Goal: Check status: Check status

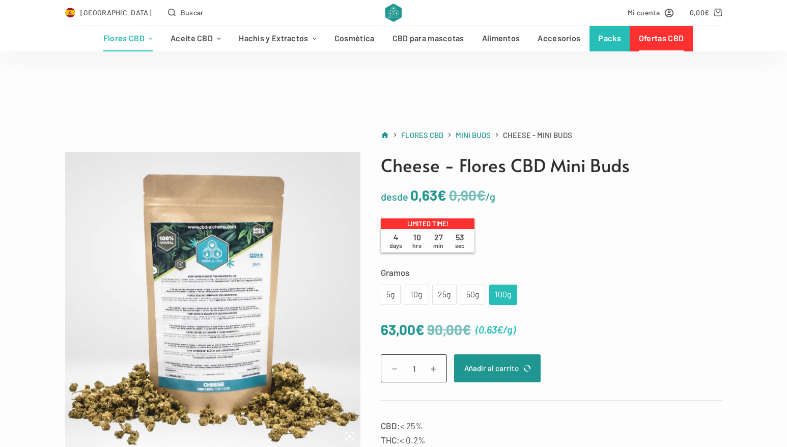
scroll to position [140, 0]
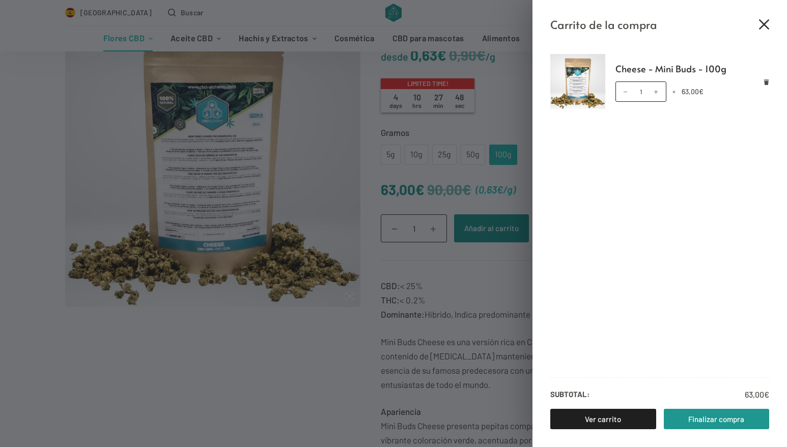
click at [763, 24] on icon "Cerrar el cajón del carrito" at bounding box center [764, 24] width 10 height 10
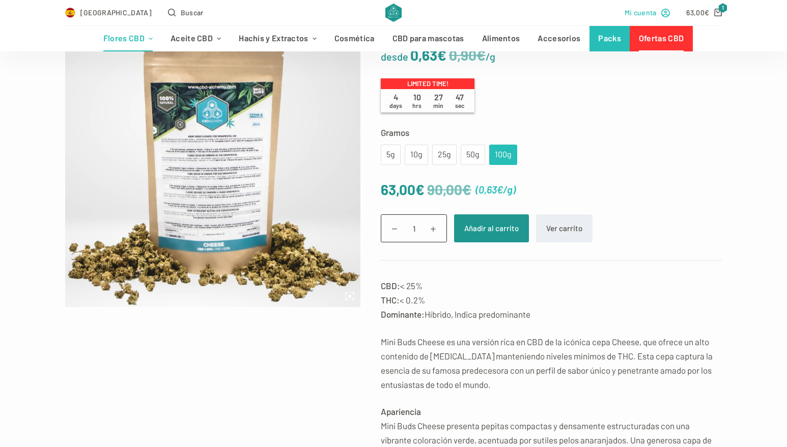
click at [658, 13] on link "Mi cuenta" at bounding box center [647, 13] width 46 height 12
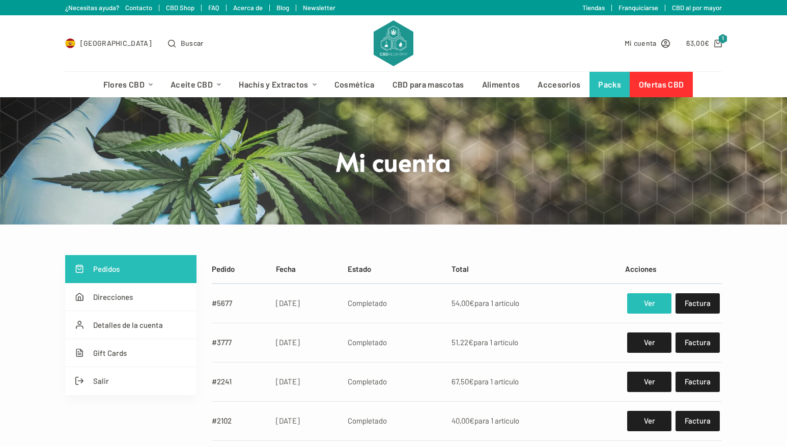
click at [645, 304] on link "Ver" at bounding box center [649, 303] width 44 height 20
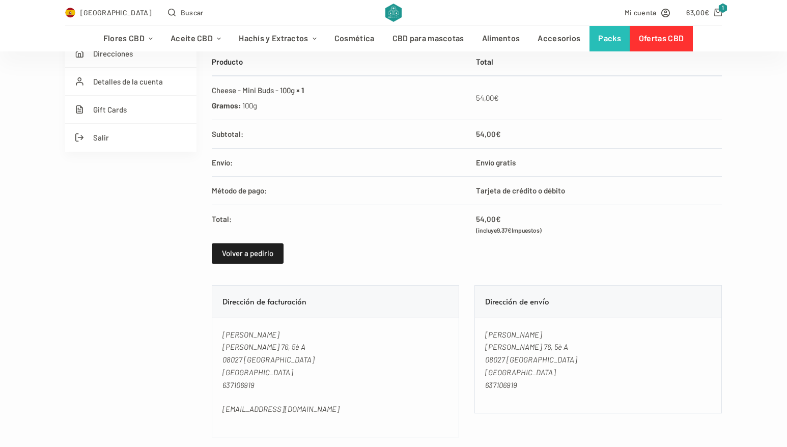
scroll to position [208, 0]
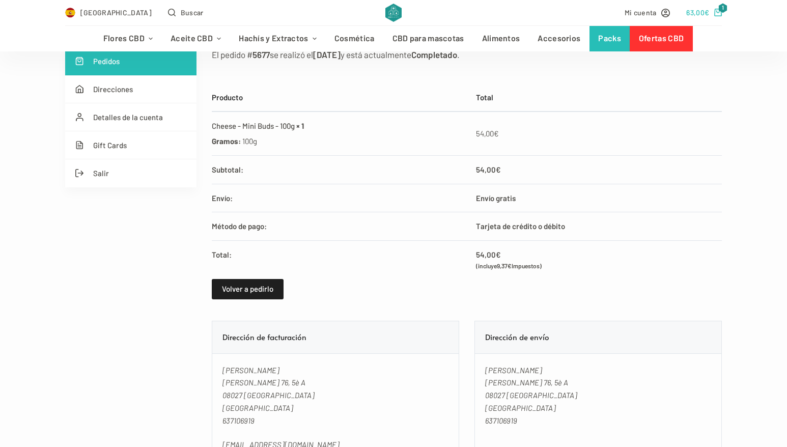
click at [717, 13] on icon "Carro de compra" at bounding box center [718, 13] width 8 height 8
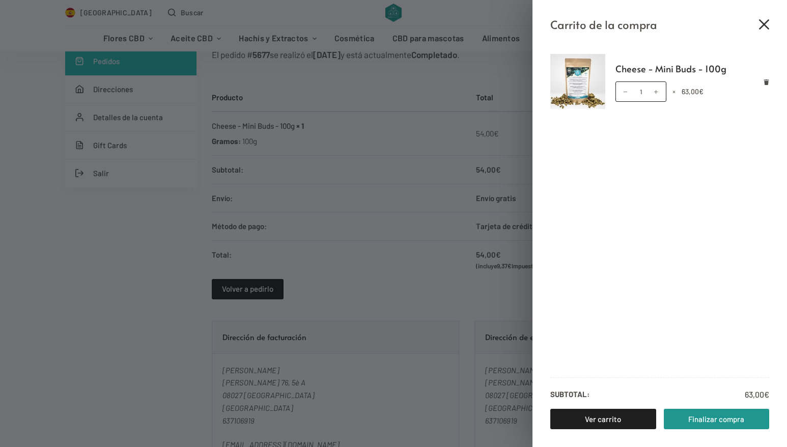
click at [759, 23] on button "Cerrar el cajón del carrito" at bounding box center [764, 24] width 10 height 10
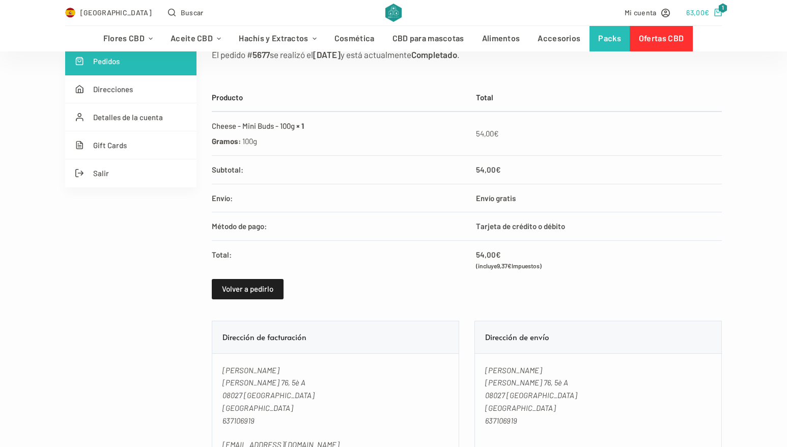
click at [698, 14] on bdi "63,00 €" at bounding box center [697, 12] width 23 height 9
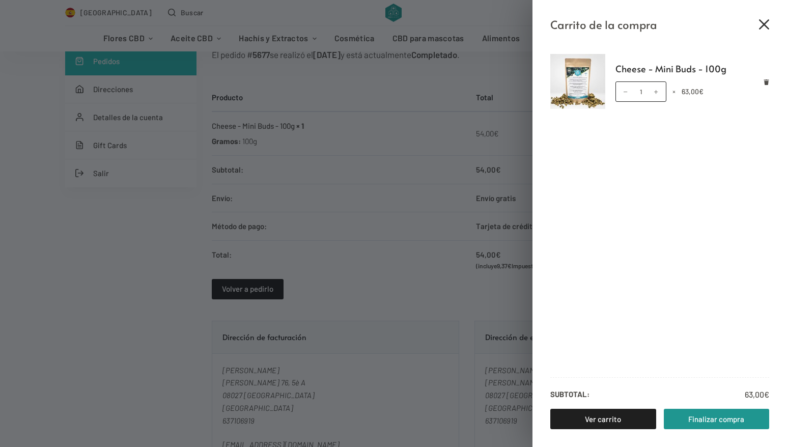
click at [762, 24] on icon "Cerrar el cajón del carrito" at bounding box center [764, 24] width 10 height 10
